Goal: Task Accomplishment & Management: Use online tool/utility

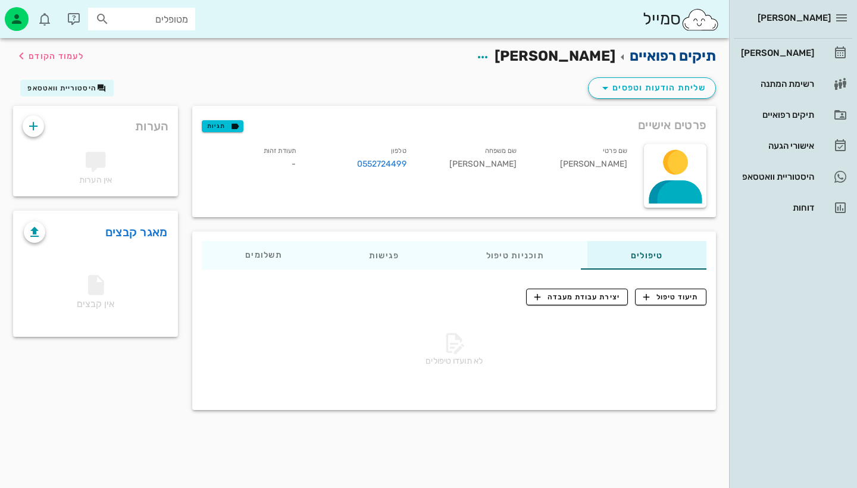
click at [676, 60] on link "תיקים רפואיים" at bounding box center [673, 56] width 86 height 17
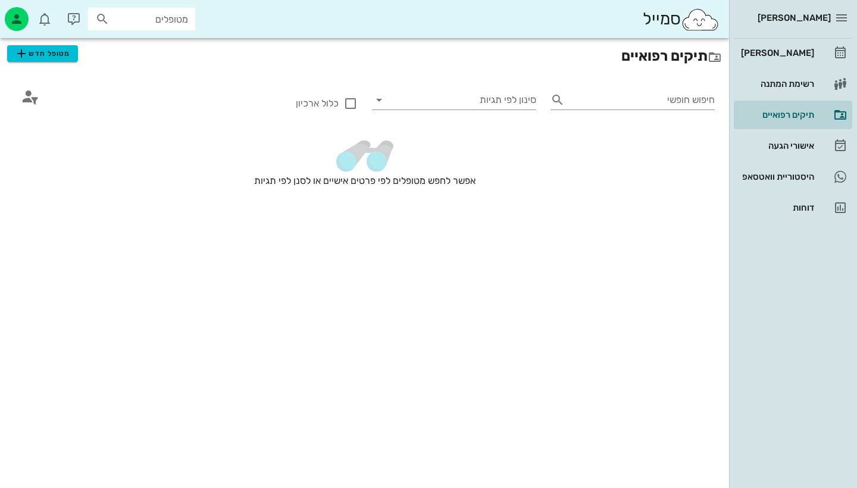
click at [138, 25] on input "מטופלים" at bounding box center [150, 18] width 76 height 15
type input "ח"
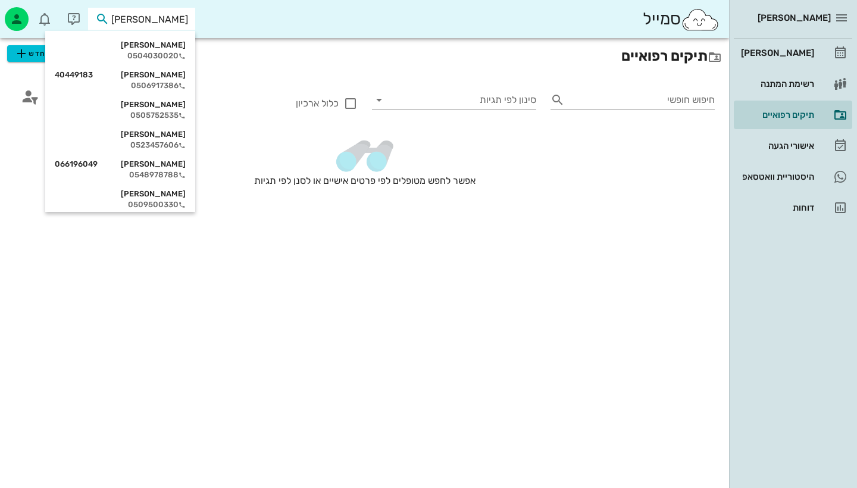
type input "ליא"
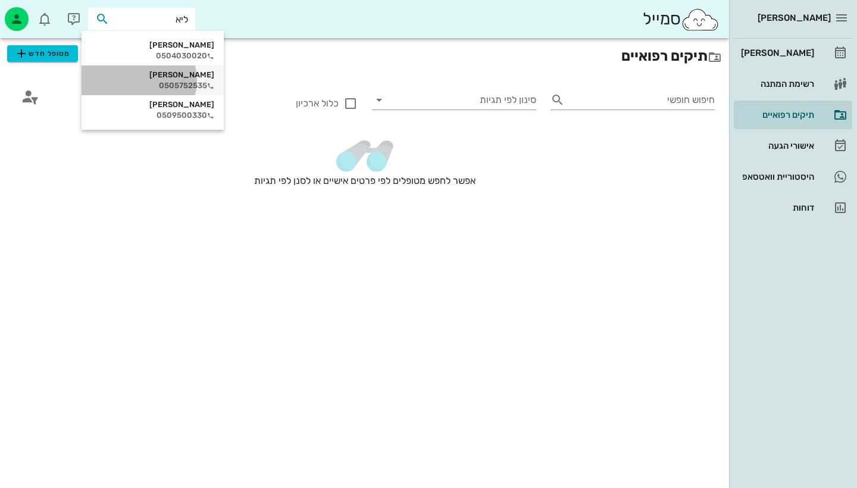
click at [143, 82] on div "0505752535" at bounding box center [152, 86] width 123 height 10
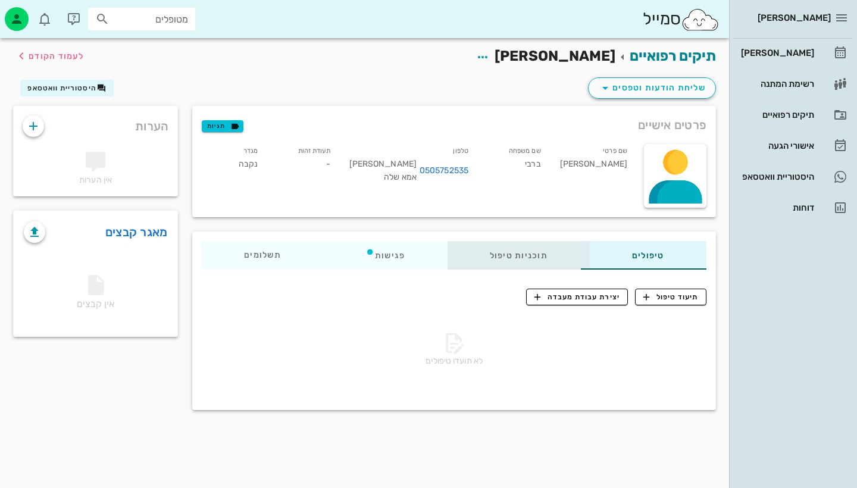
click at [543, 264] on div "תוכניות טיפול" at bounding box center [519, 255] width 142 height 29
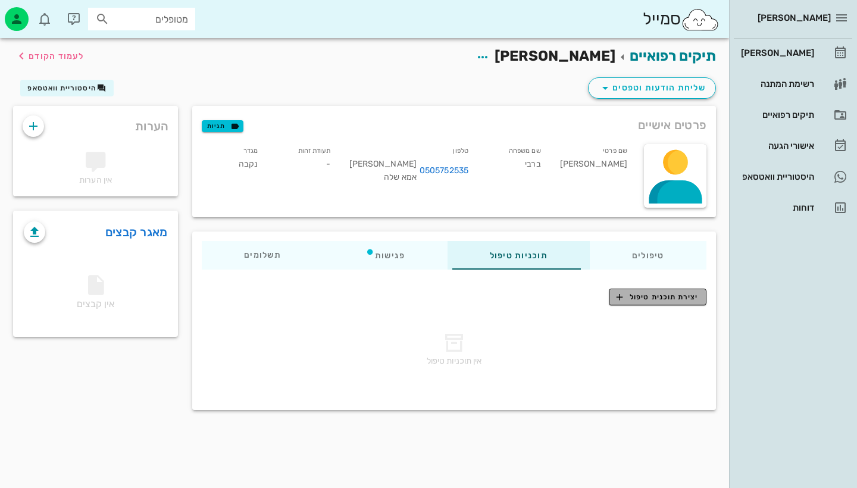
click at [683, 299] on span "יצירת תוכנית טיפול" at bounding box center [658, 297] width 82 height 11
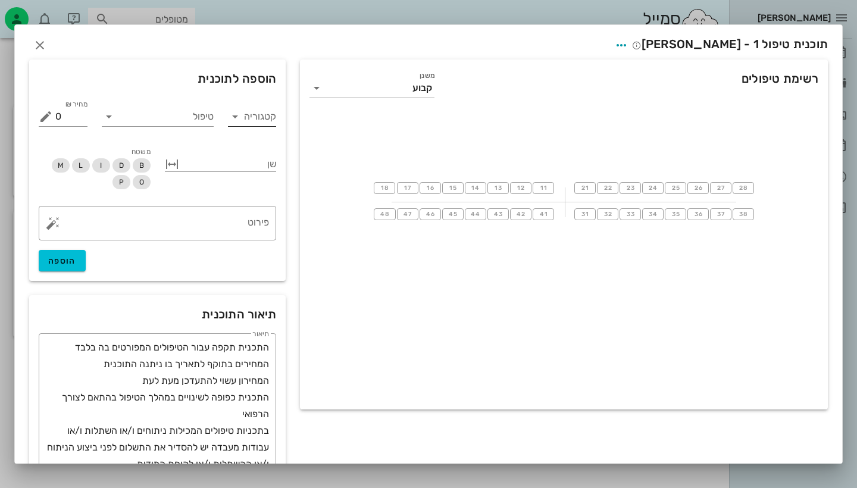
click at [255, 117] on input "קטגוריה" at bounding box center [262, 116] width 30 height 19
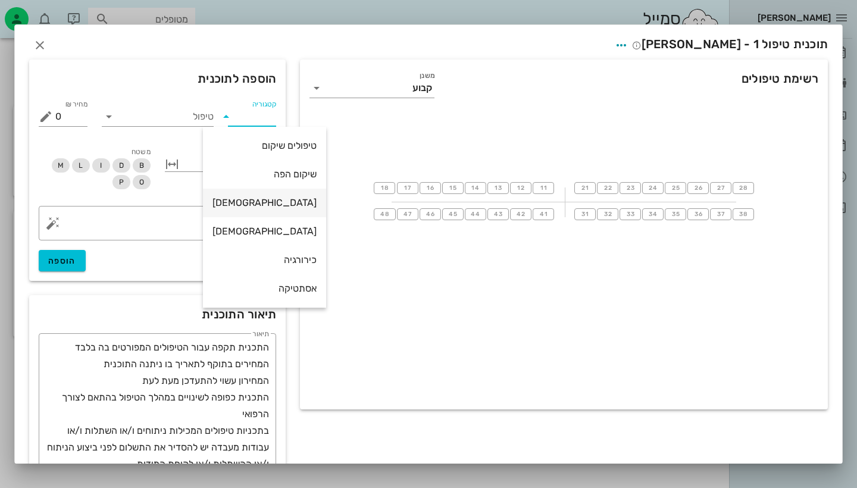
click at [260, 198] on div "[DEMOGRAPHIC_DATA]" at bounding box center [264, 202] width 104 height 11
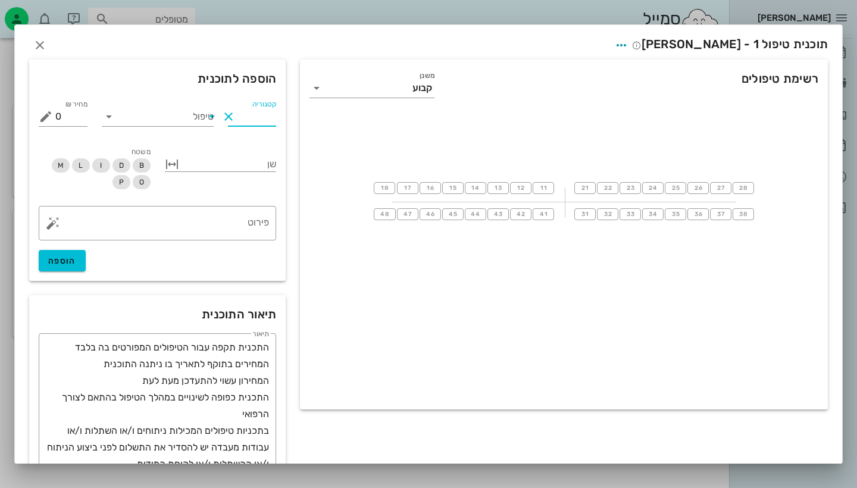
type input "[DEMOGRAPHIC_DATA]"
click at [190, 115] on input "טיפול" at bounding box center [165, 116] width 95 height 19
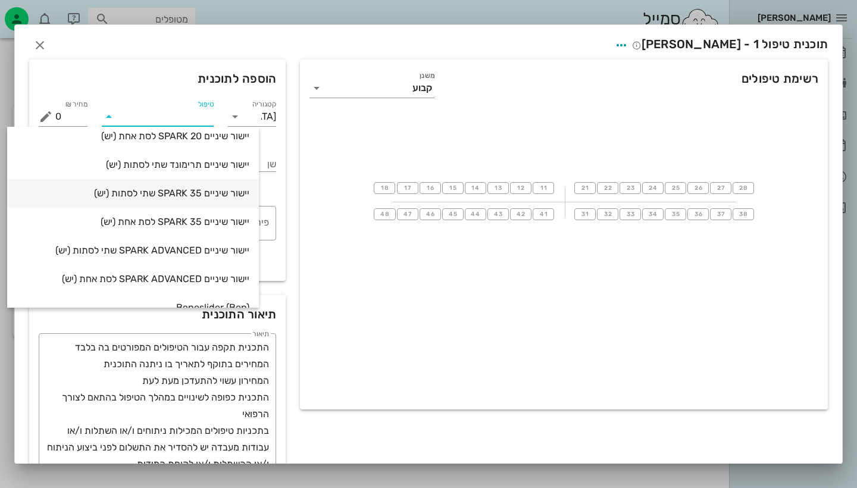
scroll to position [183, 0]
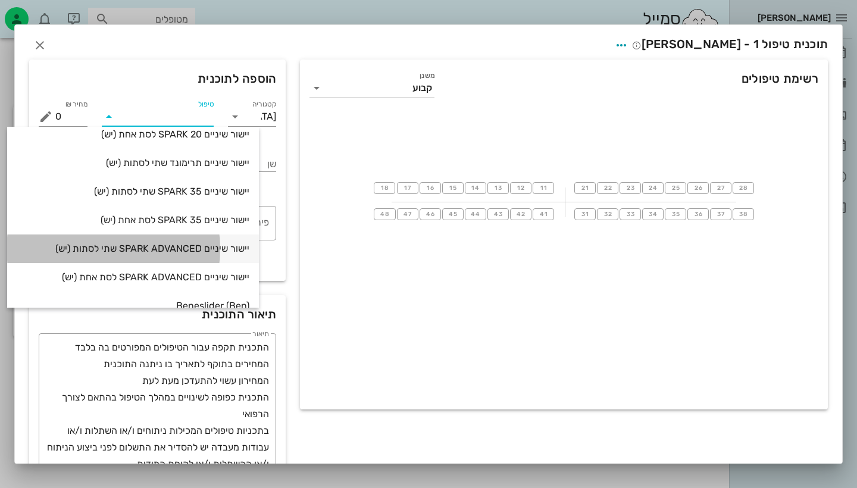
click at [130, 252] on div "יישור שיניים SPARK ADVANCED שתי לסתות (יש)" at bounding box center [133, 248] width 233 height 11
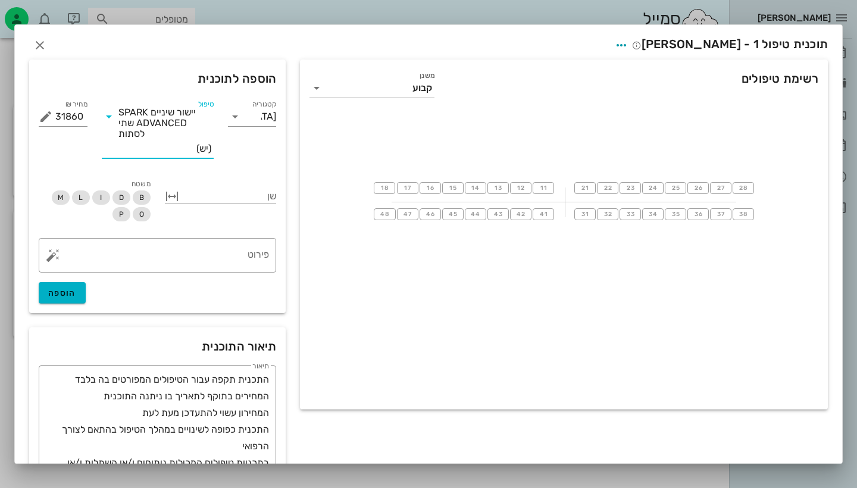
click at [61, 296] on span "הוספה" at bounding box center [62, 293] width 28 height 10
type input "0"
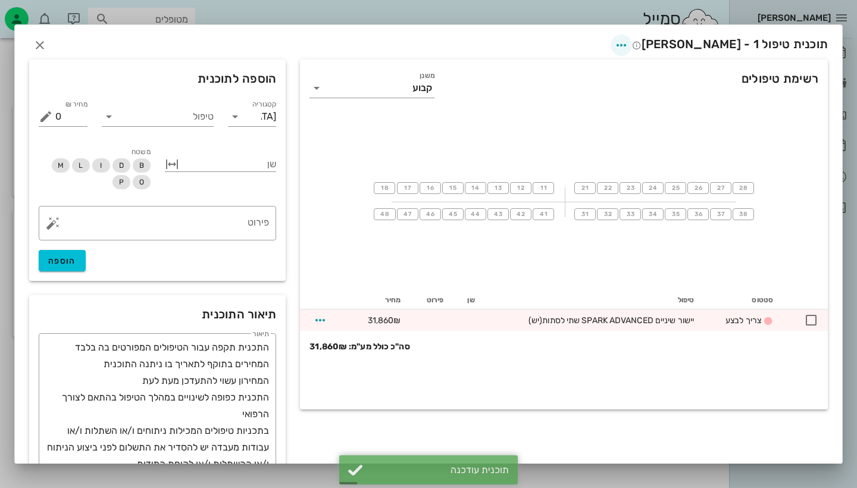
scroll to position [0, 0]
click at [628, 42] on icon "button" at bounding box center [621, 45] width 14 height 14
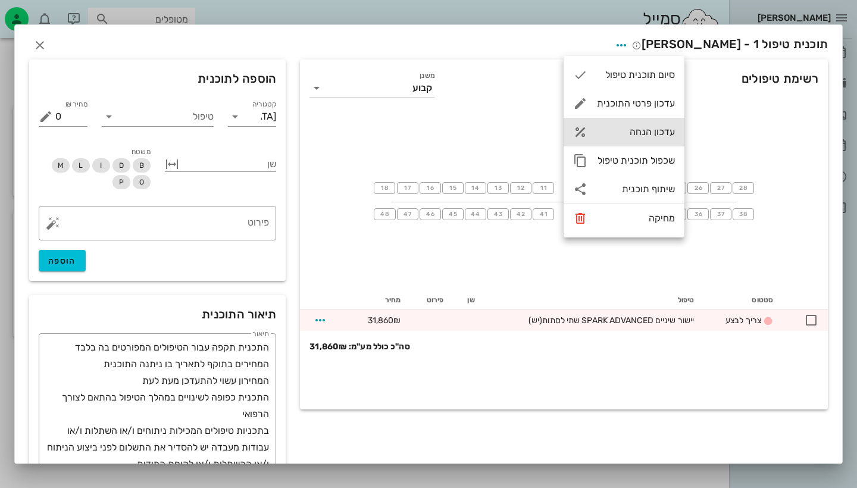
click at [646, 136] on div "עדכון הנחה" at bounding box center [636, 131] width 78 height 11
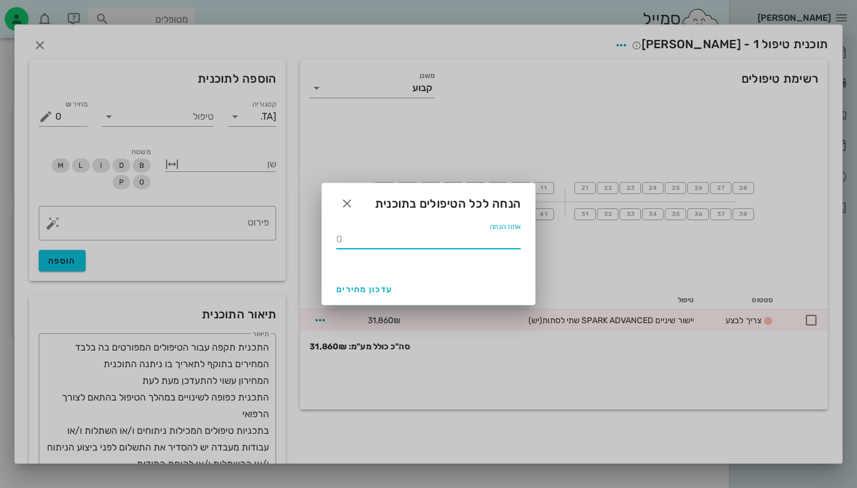
click at [487, 242] on input "אחוז הנחה" at bounding box center [428, 239] width 185 height 19
type input "15"
click at [376, 290] on span "עדכון מחירים" at bounding box center [364, 289] width 56 height 10
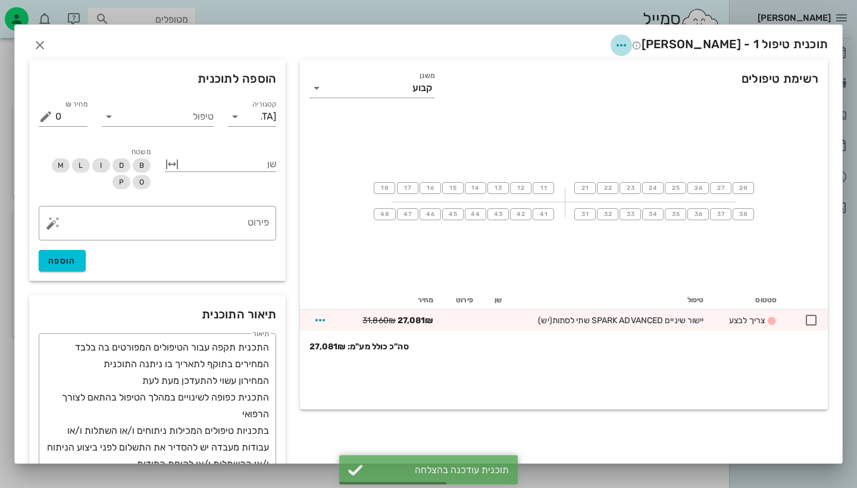
click at [632, 43] on span "button" at bounding box center [621, 45] width 21 height 14
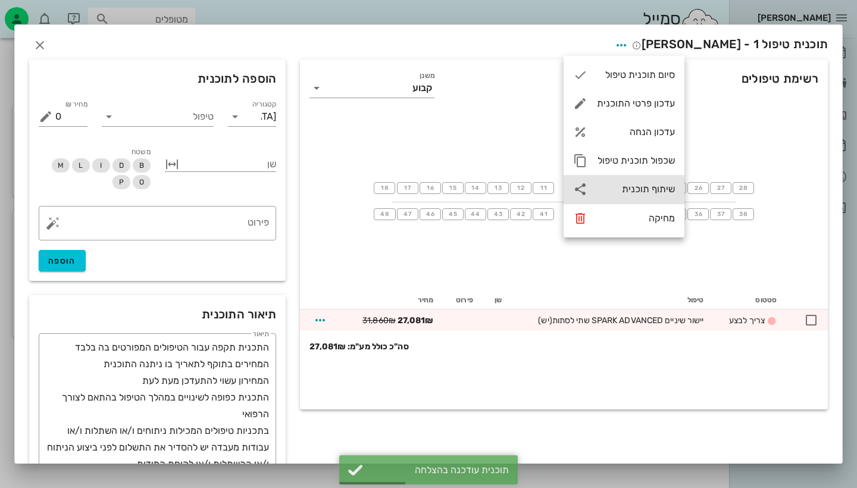
click at [656, 193] on div "שיתוף תוכנית" at bounding box center [636, 188] width 78 height 11
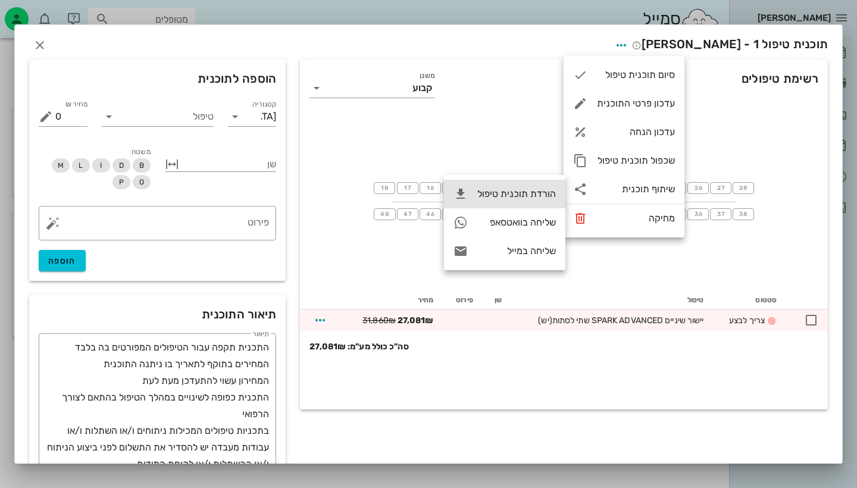
click at [537, 194] on div "הורדת תוכנית טיפול" at bounding box center [516, 193] width 79 height 11
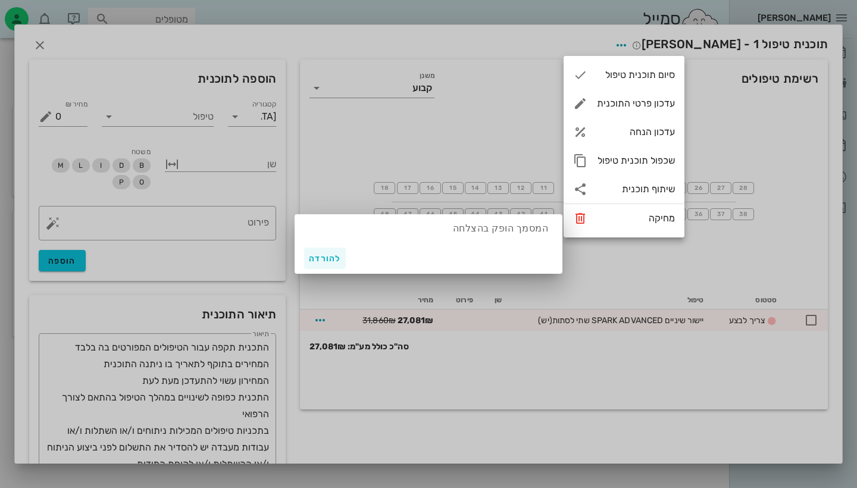
click at [327, 259] on span "להורדה" at bounding box center [325, 259] width 32 height 10
